Goal: Task Accomplishment & Management: Use online tool/utility

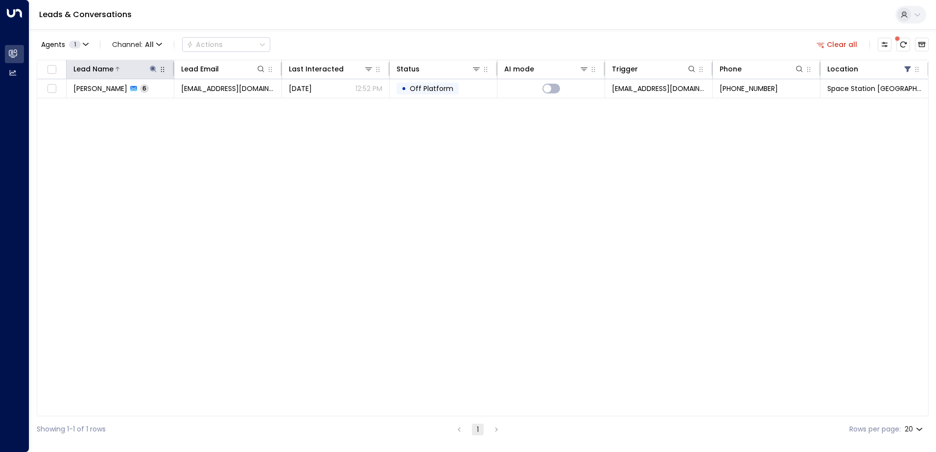
click at [152, 70] on icon at bounding box center [153, 69] width 8 height 8
click at [215, 105] on icon "button" at bounding box center [215, 105] width 8 height 8
click at [189, 104] on input "text" at bounding box center [153, 104] width 135 height 18
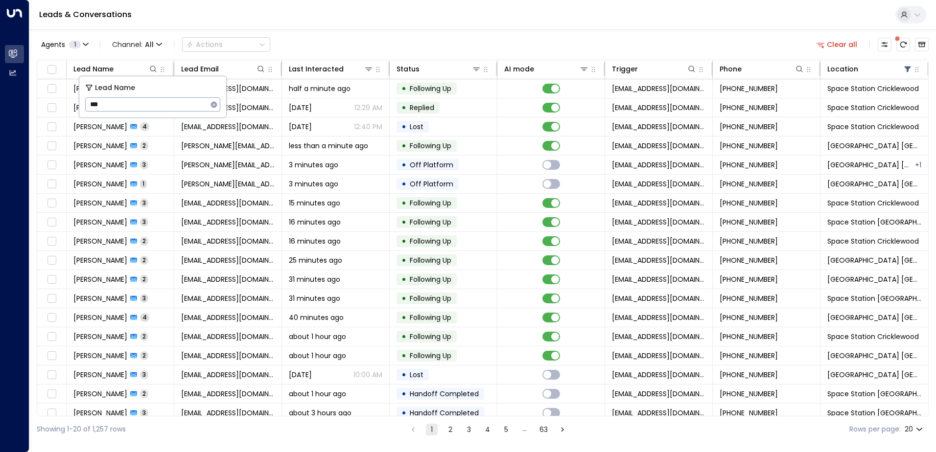
type input "****"
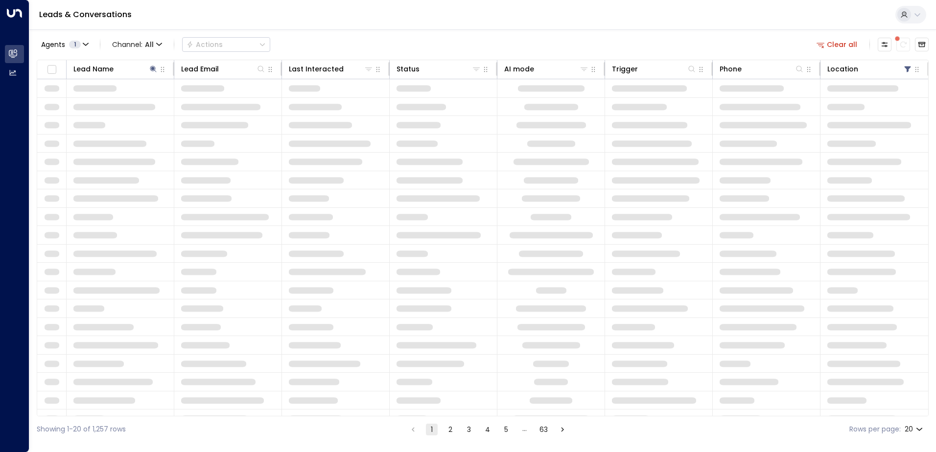
click at [419, 25] on div "Leads & Conversations" at bounding box center [482, 15] width 907 height 30
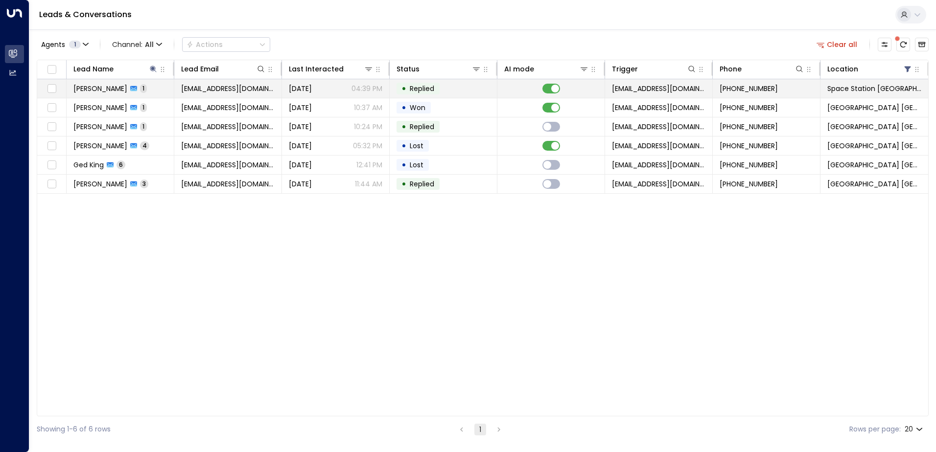
click at [139, 87] on td "[PERSON_NAME] 1" at bounding box center [121, 88] width 108 height 19
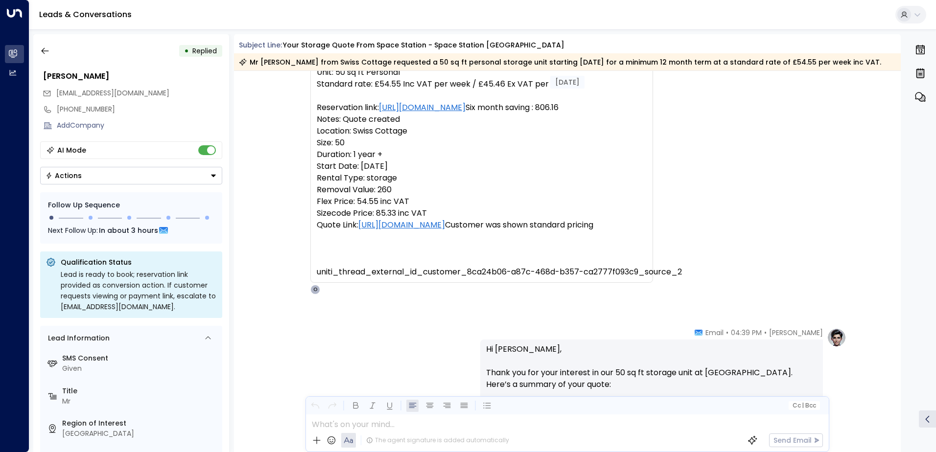
scroll to position [98, 0]
